Goal: Go to known website: Go to known website

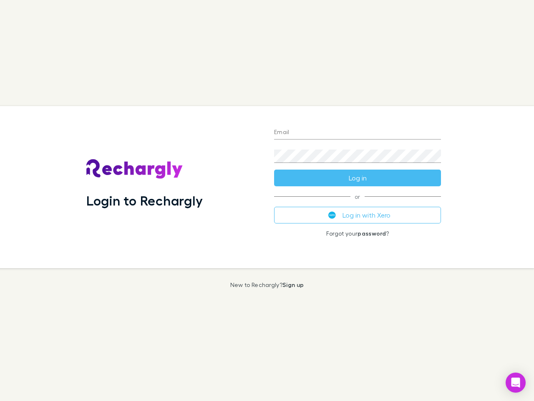
click at [267, 200] on div "Login to Rechargly" at bounding box center [174, 187] width 188 height 162
click at [358, 133] on input "Email" at bounding box center [357, 132] width 167 height 13
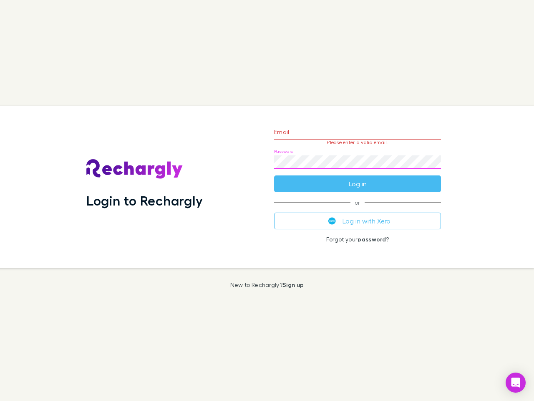
click at [358, 178] on form "Email Please enter a valid email. Password Log in" at bounding box center [357, 155] width 167 height 73
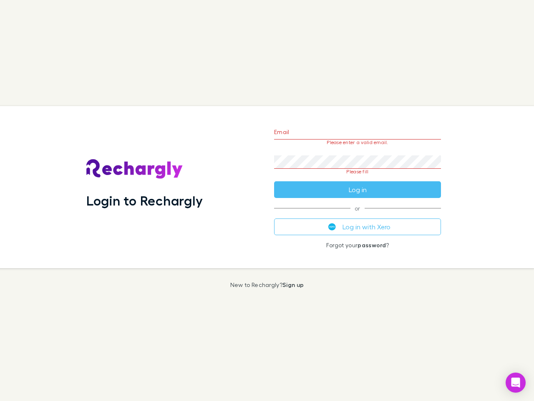
click at [358, 215] on div "Email Please enter a valid email. Password Please fill Log in or Log in with Xe…" at bounding box center [358, 187] width 180 height 162
click at [516, 382] on icon "Open Intercom Messenger" at bounding box center [516, 382] width 9 height 10
